Goal: Transaction & Acquisition: Book appointment/travel/reservation

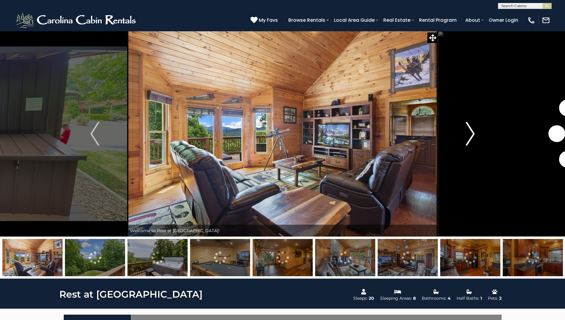
click at [470, 132] on img "Next" at bounding box center [469, 134] width 9 height 24
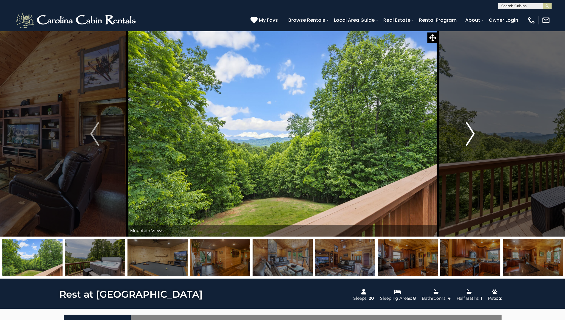
click at [470, 132] on img "Next" at bounding box center [469, 134] width 9 height 24
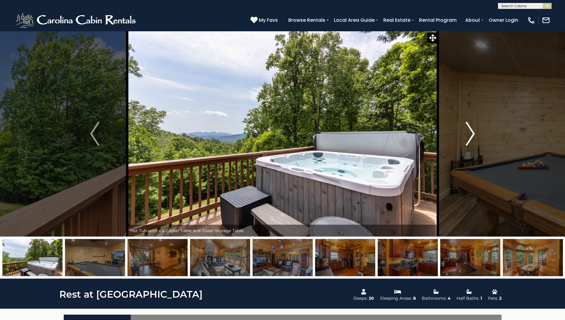
click at [470, 132] on img "Next" at bounding box center [469, 134] width 9 height 24
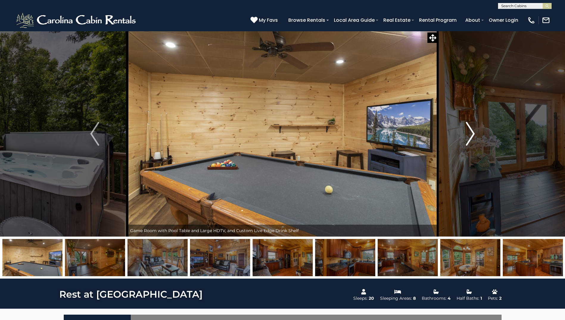
click at [470, 132] on img "Next" at bounding box center [469, 134] width 9 height 24
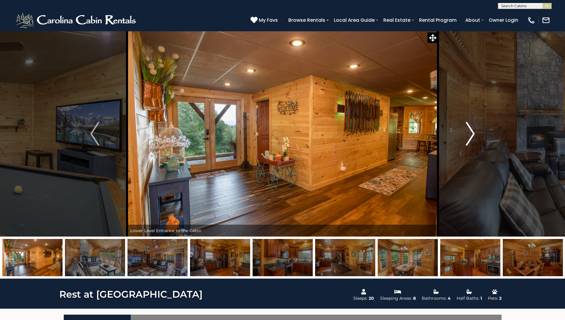
click at [470, 132] on img "Next" at bounding box center [469, 134] width 9 height 24
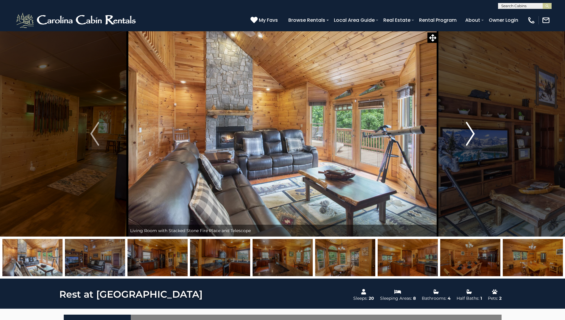
click at [470, 132] on img "Next" at bounding box center [469, 134] width 9 height 24
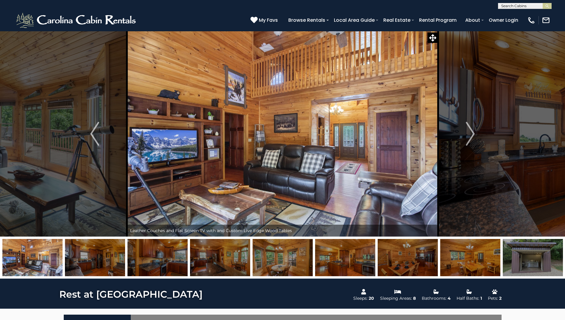
scroll to position [317, 0]
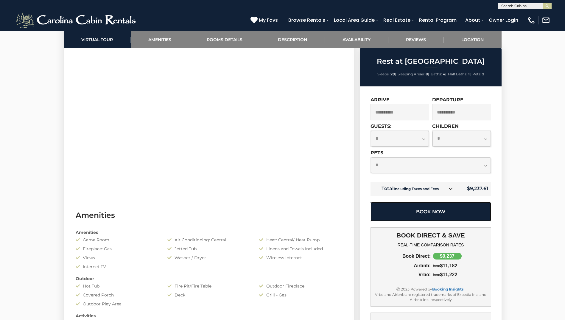
click at [442, 206] on button "Book Now" at bounding box center [430, 211] width 121 height 19
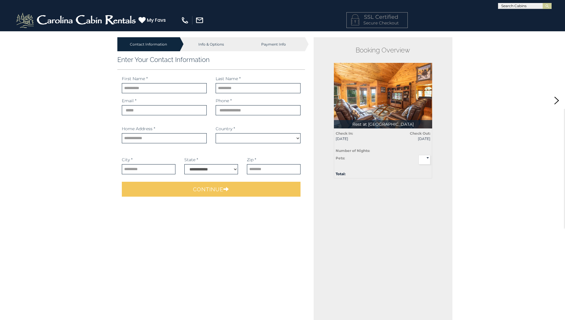
select select "*********"
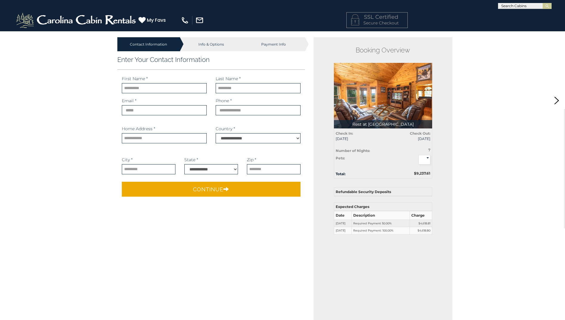
click at [214, 43] on div "Info & Options" at bounding box center [211, 44] width 62 height 14
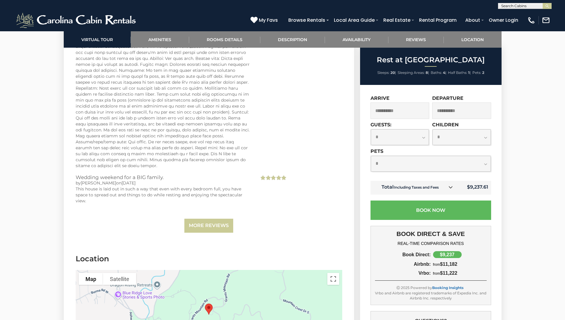
scroll to position [1825, 0]
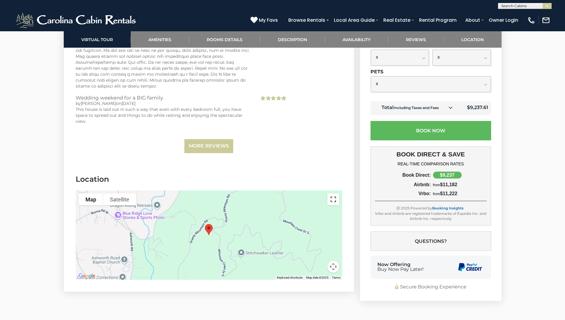
click at [334, 193] on button "Toggle fullscreen view" at bounding box center [333, 199] width 12 height 12
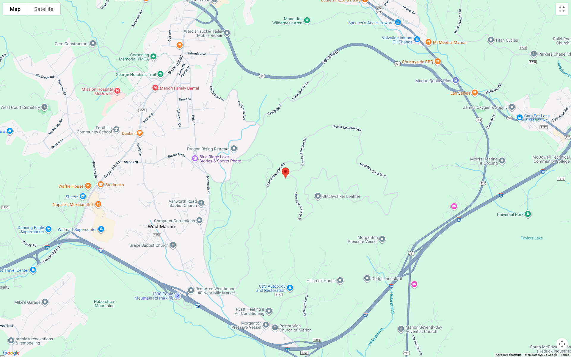
click at [406, 98] on div at bounding box center [285, 178] width 571 height 357
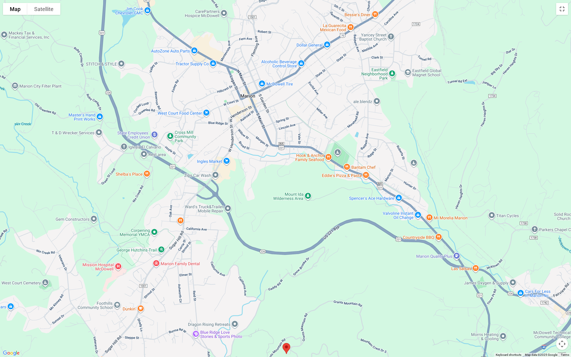
drag, startPoint x: 406, startPoint y: 98, endPoint x: 406, endPoint y: 278, distance: 179.7
click at [406, 278] on div at bounding box center [285, 178] width 571 height 357
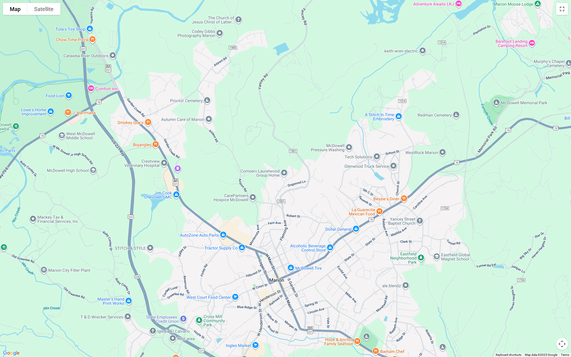
drag, startPoint x: 394, startPoint y: 80, endPoint x: 506, endPoint y: 167, distance: 142.0
click at [425, 260] on div at bounding box center [285, 178] width 571 height 357
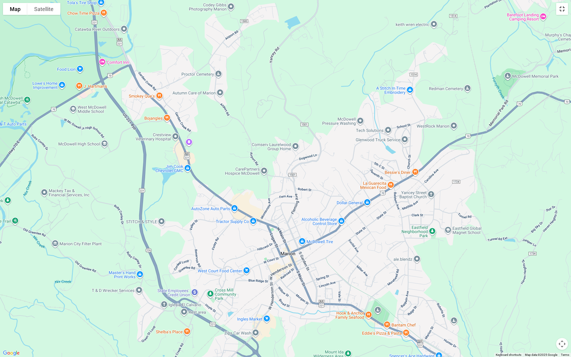
click at [564, 8] on button "Toggle fullscreen view" at bounding box center [562, 9] width 12 height 12
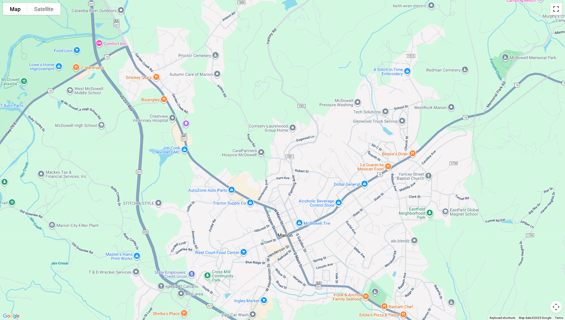
scroll to position [1873, 0]
